Goal: Transaction & Acquisition: Purchase product/service

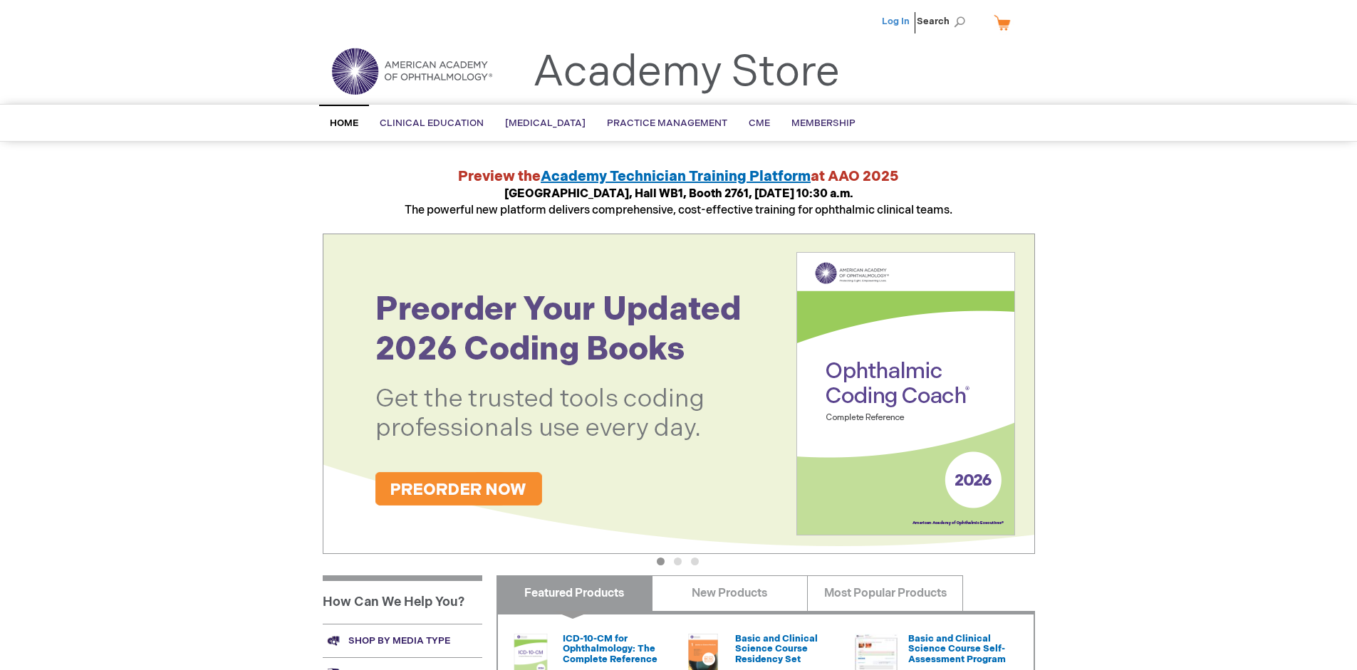
click at [897, 21] on link "Log In" at bounding box center [896, 21] width 28 height 11
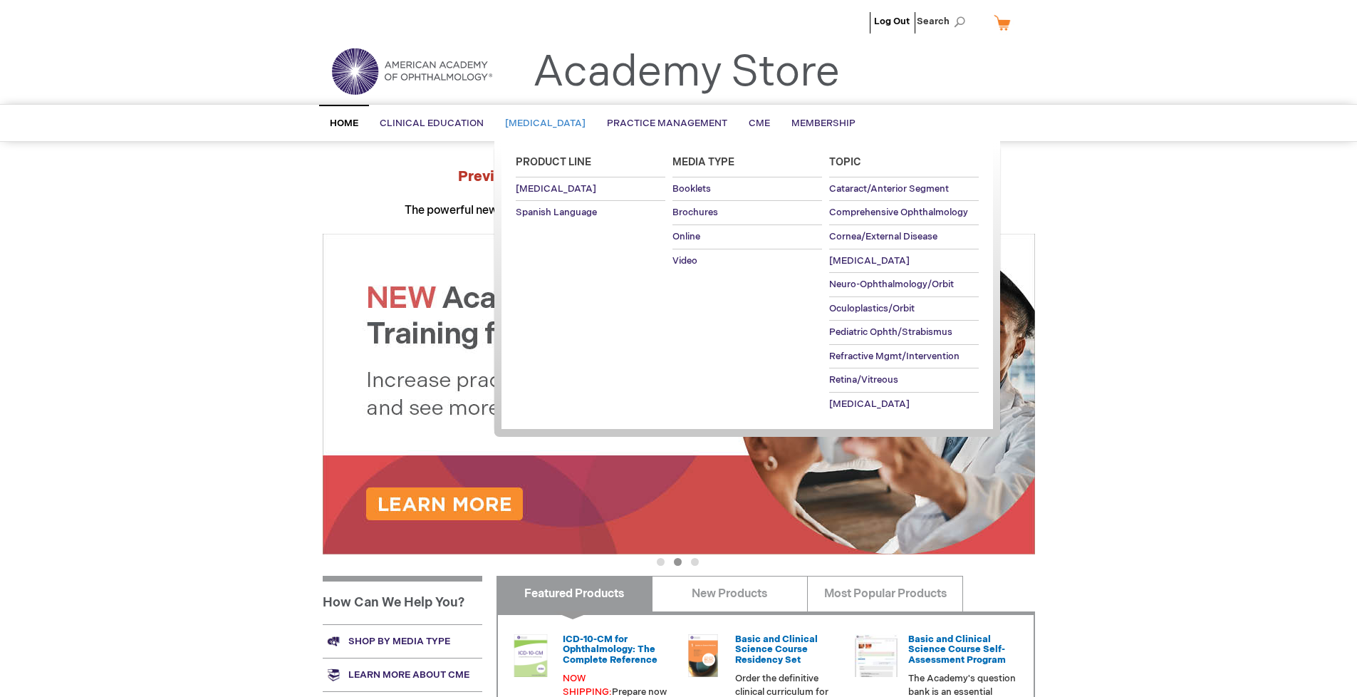
click at [550, 123] on span "[MEDICAL_DATA]" at bounding box center [545, 123] width 80 height 11
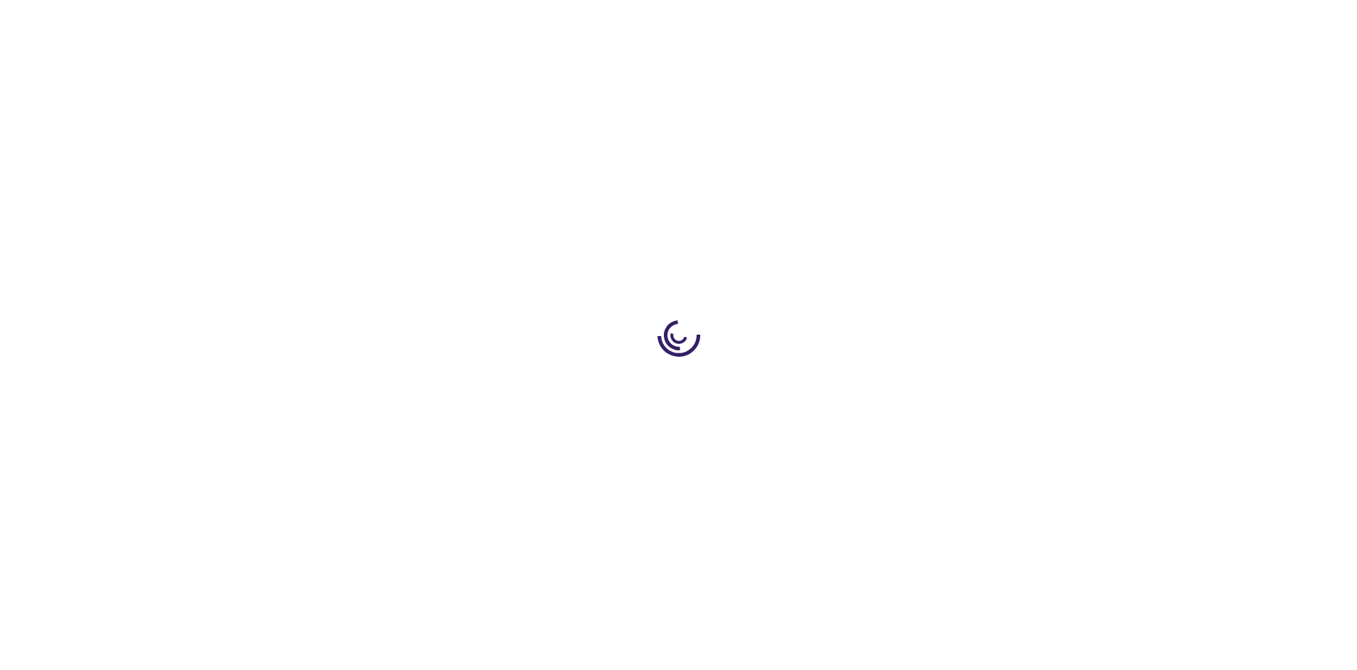
click at [898, 386] on span "Add to Cart" at bounding box center [891, 384] width 58 height 14
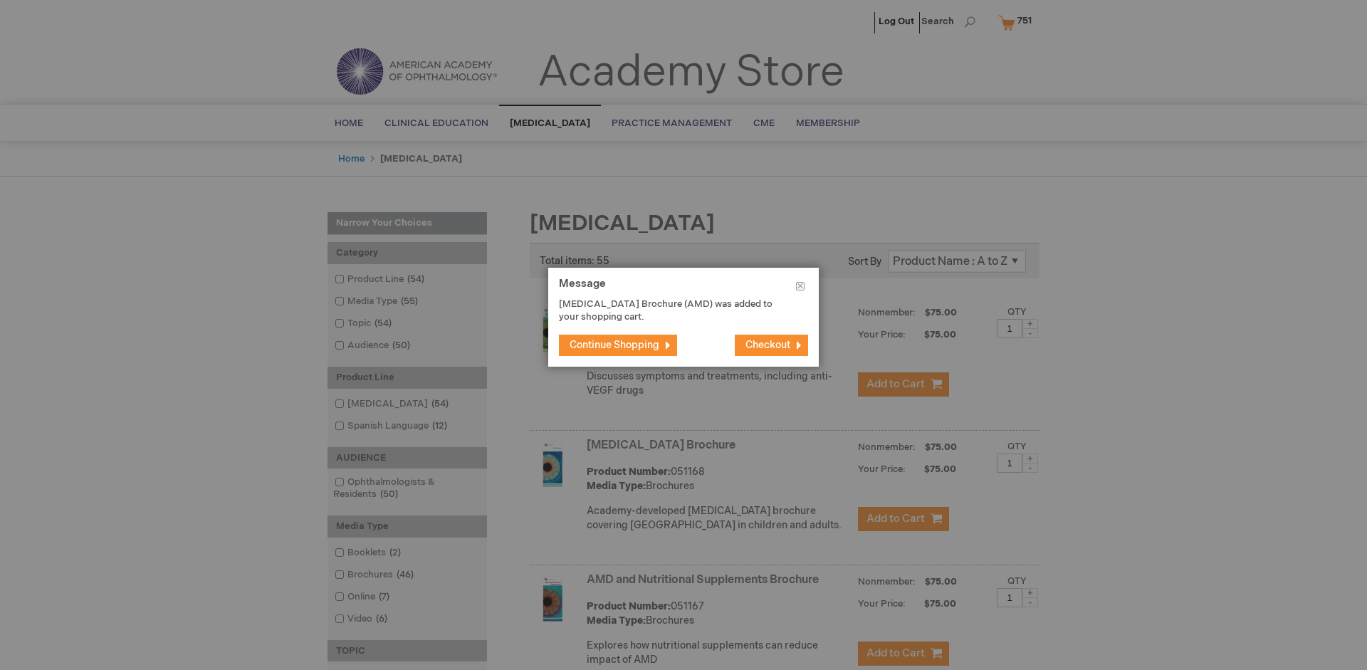
click at [615, 345] on span "Continue Shopping" at bounding box center [615, 345] width 90 height 12
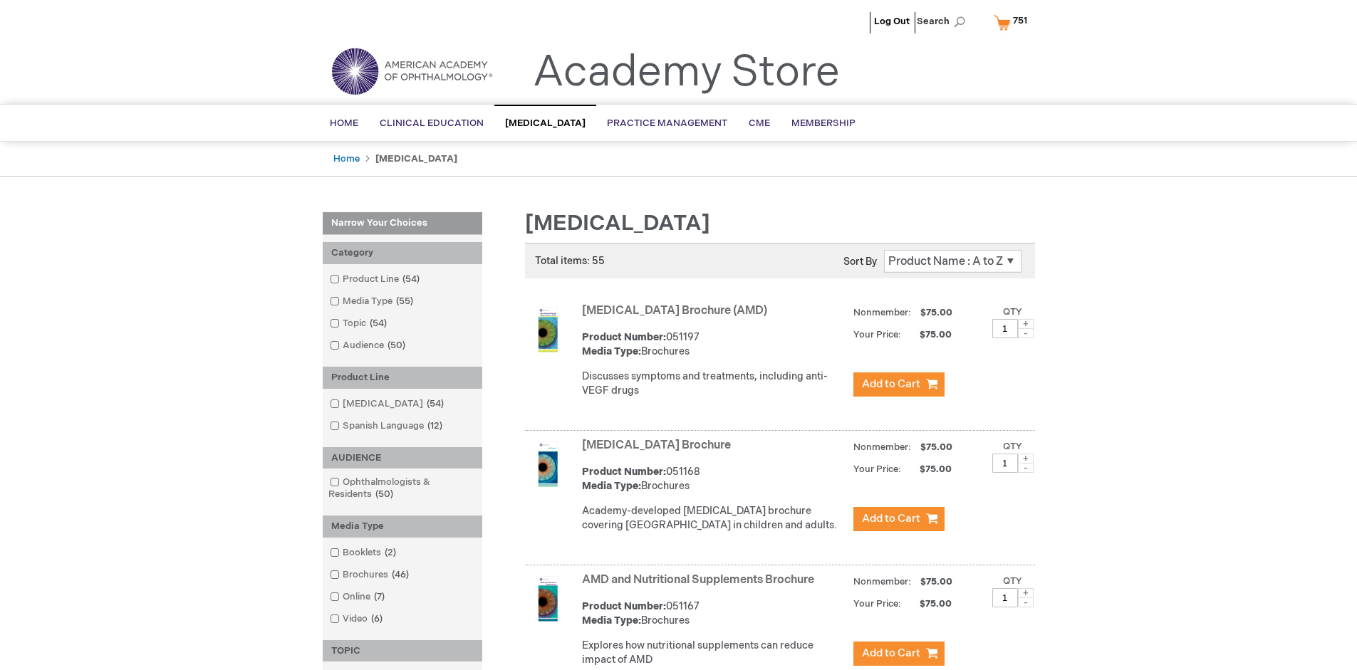
click at [701, 587] on link "AMD and Nutritional Supplements Brochure" at bounding box center [698, 580] width 232 height 14
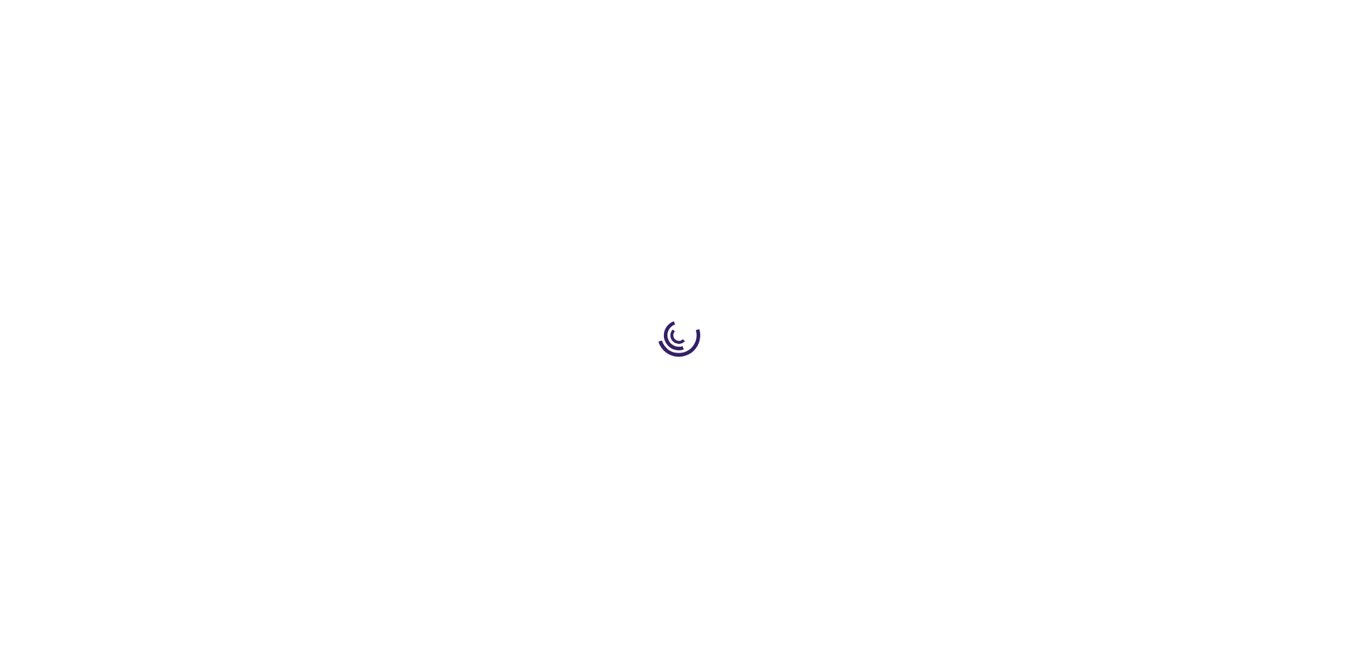
type input "1"
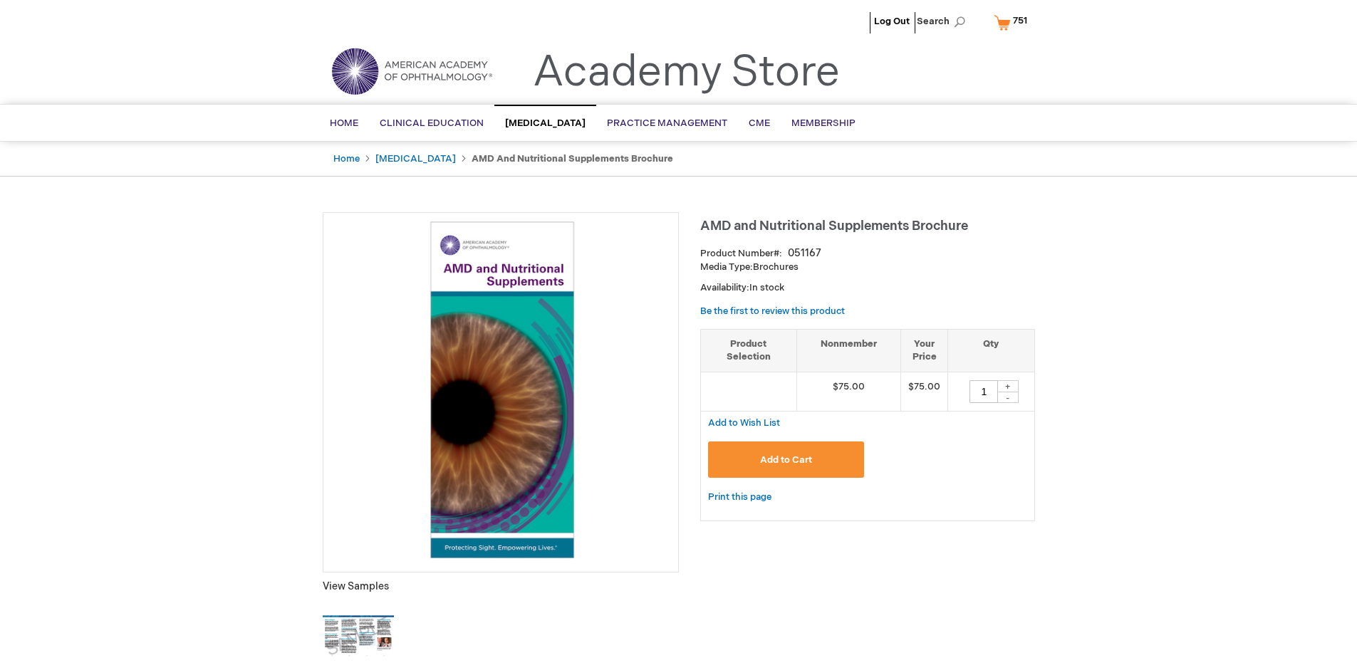
click at [786, 459] on span "Add to Cart" at bounding box center [786, 459] width 52 height 11
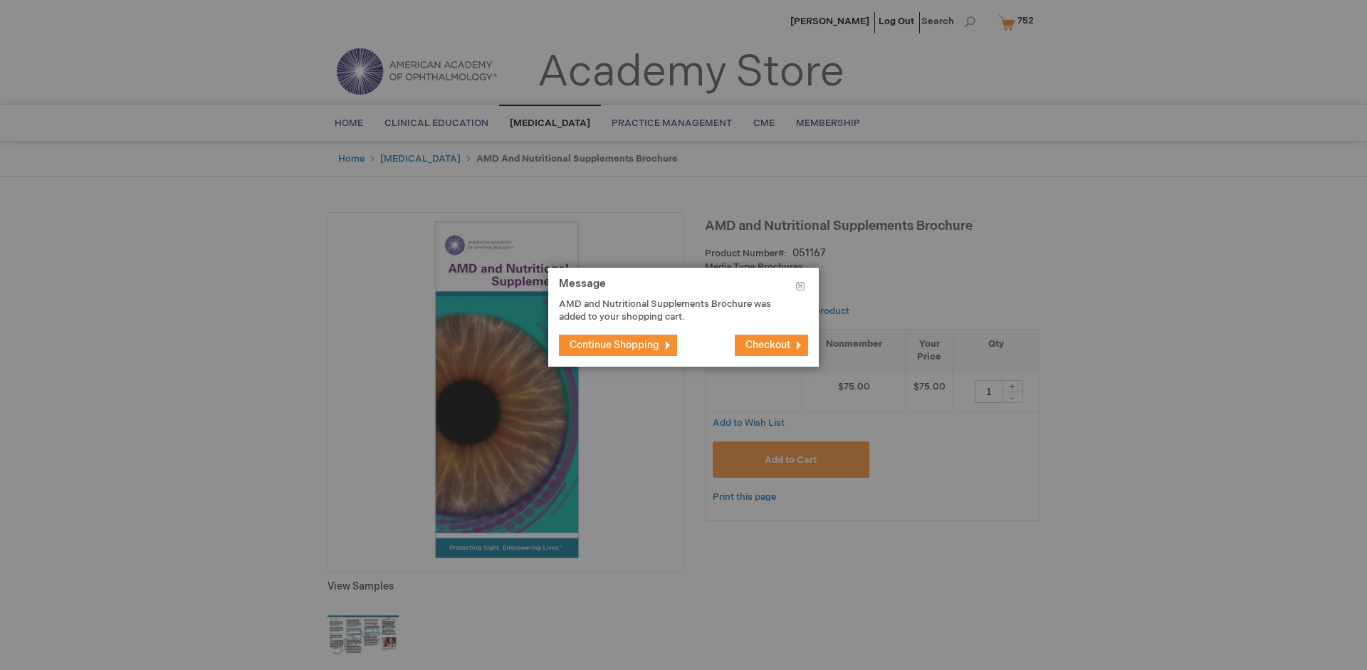
click at [615, 345] on span "Continue Shopping" at bounding box center [615, 345] width 90 height 12
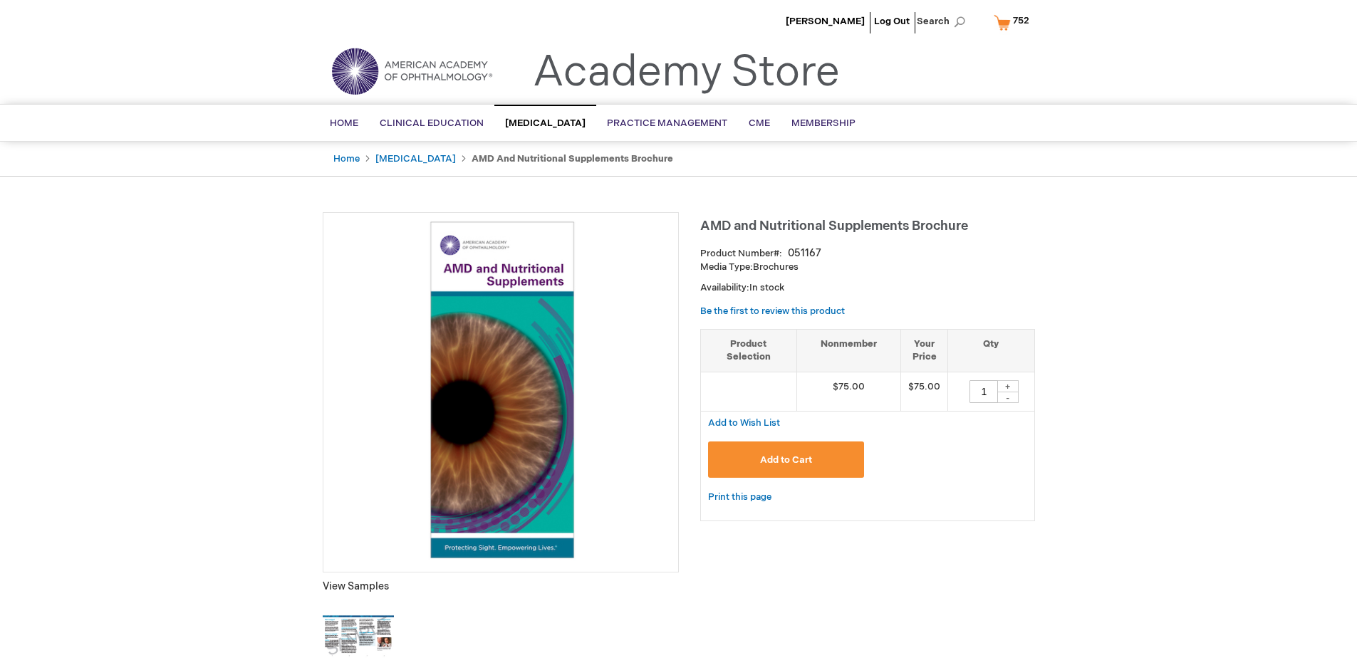
click at [1013, 22] on span "752" at bounding box center [1021, 20] width 16 height 11
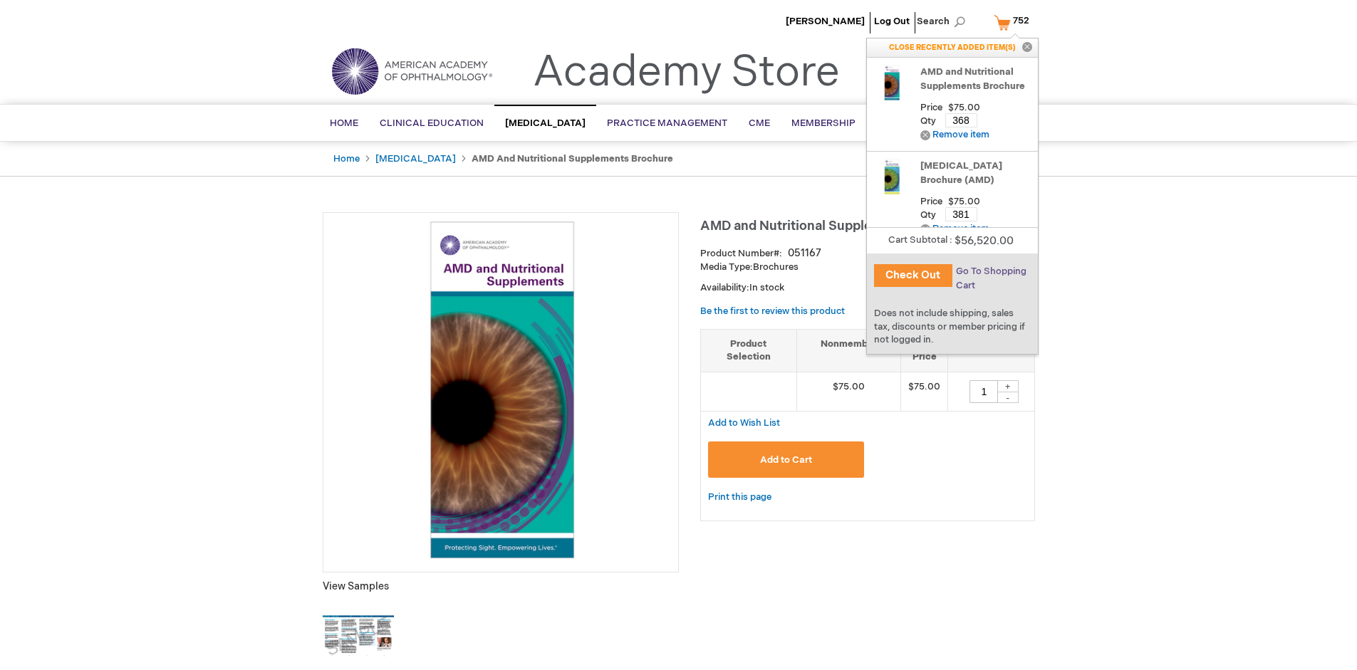
click at [989, 271] on span "Go To Shopping Cart" at bounding box center [991, 279] width 71 height 26
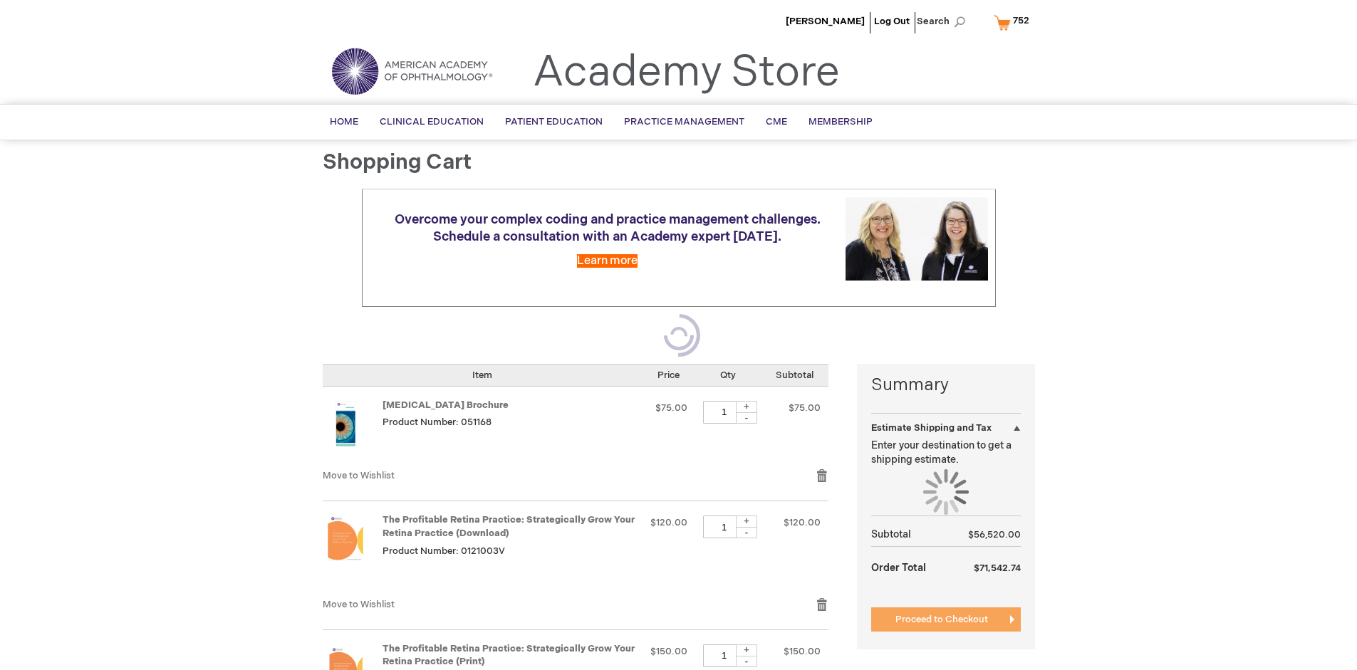
click at [941, 620] on span "Proceed to Checkout" at bounding box center [941, 619] width 93 height 11
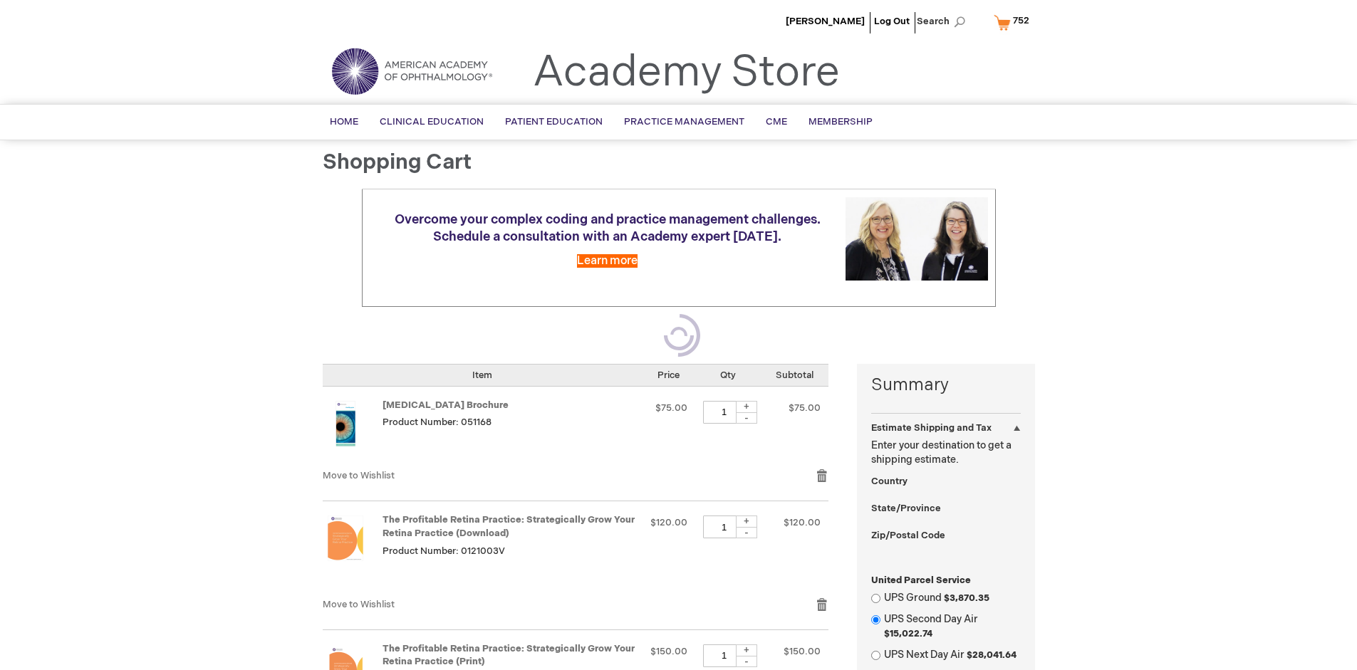
select select "US"
select select "41"
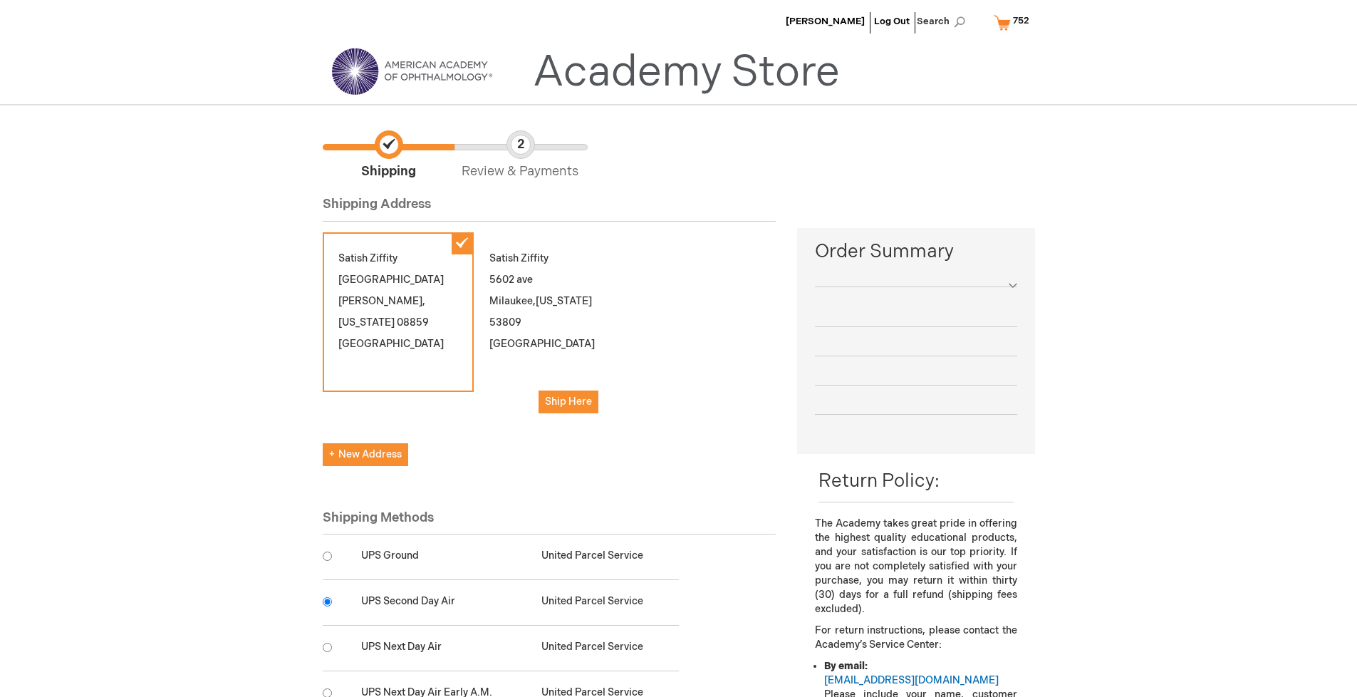
click at [327, 601] on input "radio" at bounding box center [327, 601] width 9 height 9
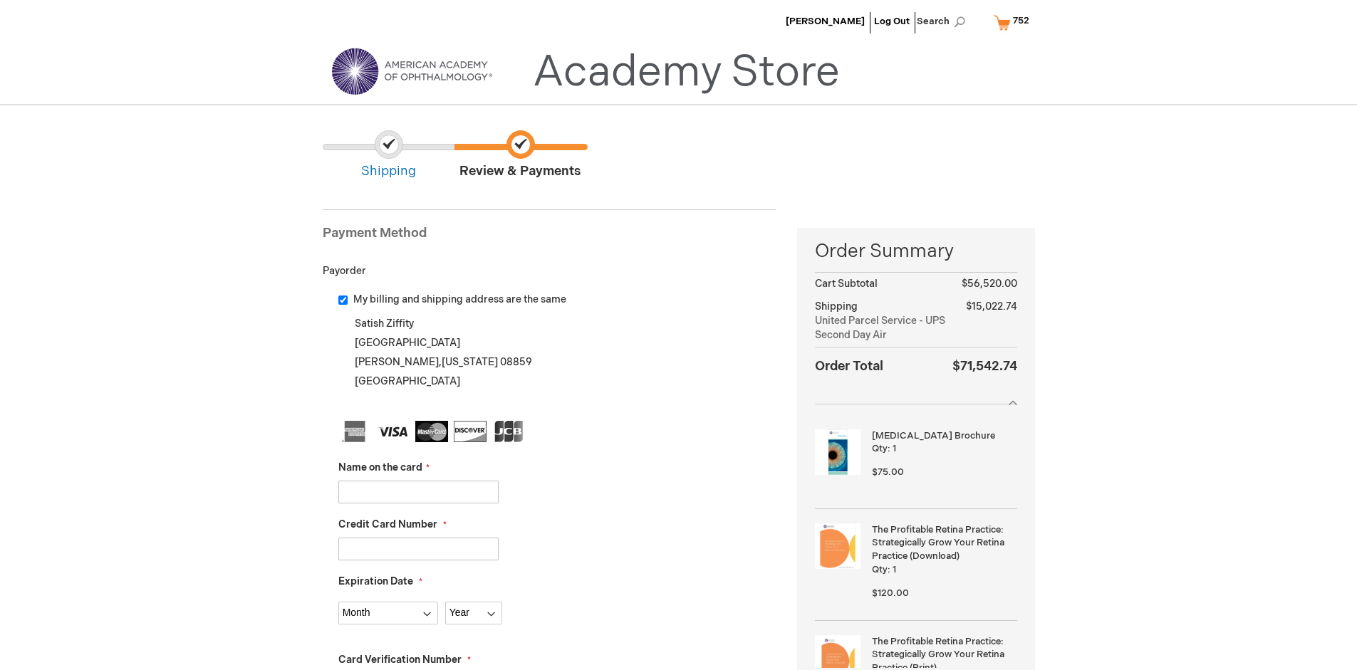
click at [418, 491] on input "Name on the card" at bounding box center [418, 492] width 160 height 23
